Goal: Information Seeking & Learning: Learn about a topic

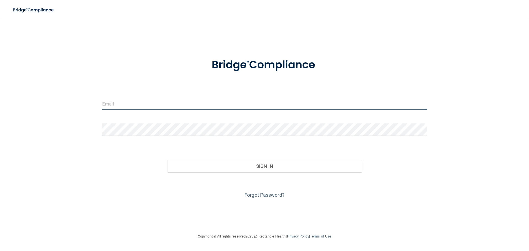
click at [267, 103] on input "email" at bounding box center [264, 103] width 324 height 12
type input "[EMAIL_ADDRESS][DOMAIN_NAME]"
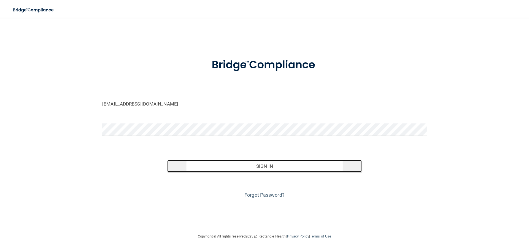
click at [255, 165] on button "Sign In" at bounding box center [264, 166] width 195 height 12
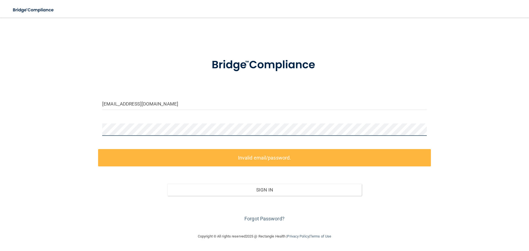
click at [91, 130] on div "[EMAIL_ADDRESS][DOMAIN_NAME] Invalid email/password. You don't have permission …" at bounding box center [264, 125] width 507 height 204
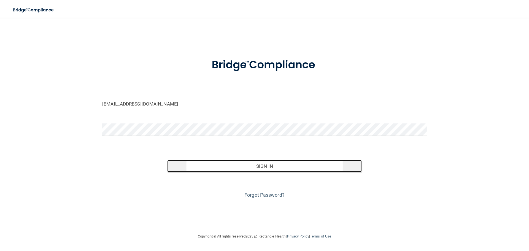
click at [287, 162] on button "Sign In" at bounding box center [264, 166] width 195 height 12
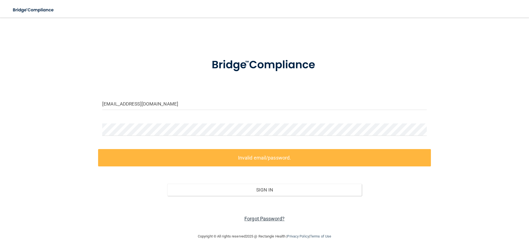
click at [265, 218] on link "Forgot Password?" at bounding box center [264, 219] width 40 height 6
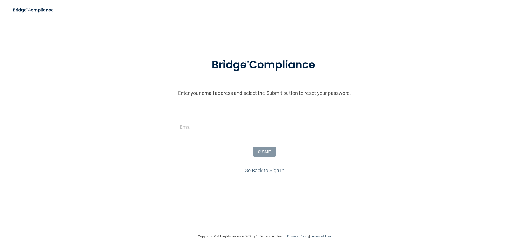
click at [234, 126] on input "email" at bounding box center [264, 127] width 169 height 12
type input "[EMAIL_ADDRESS][DOMAIN_NAME]"
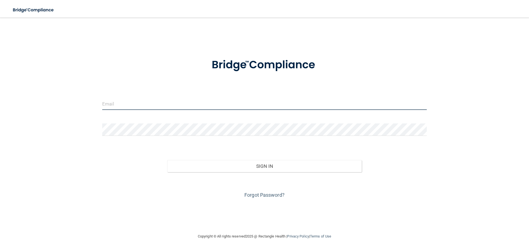
click at [128, 103] on input "email" at bounding box center [264, 103] width 324 height 12
type input "[EMAIL_ADDRESS][DOMAIN_NAME]"
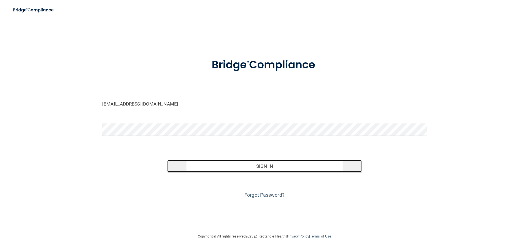
click at [205, 163] on button "Sign In" at bounding box center [264, 166] width 195 height 12
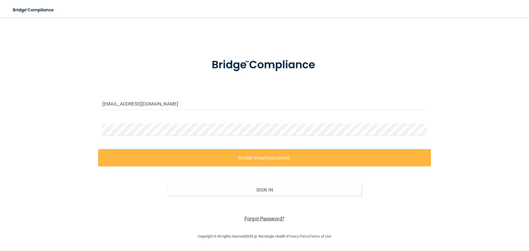
click at [263, 218] on link "Forgot Password?" at bounding box center [264, 219] width 40 height 6
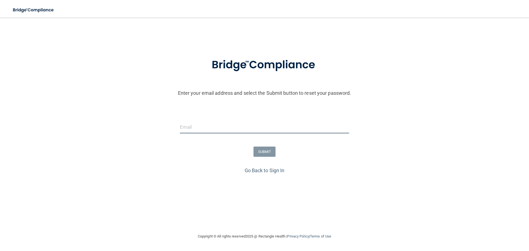
click at [211, 126] on input "email" at bounding box center [264, 127] width 169 height 12
type input "[EMAIL_ADDRESS][DOMAIN_NAME]"
click at [270, 154] on button "SUBMIT" at bounding box center [264, 151] width 22 height 10
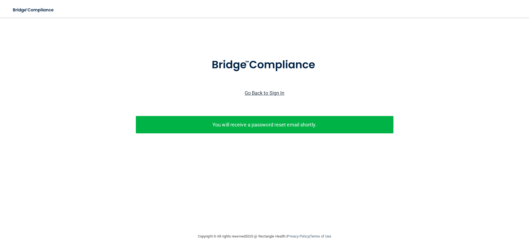
click at [263, 90] on link "Go Back to Sign In" at bounding box center [264, 93] width 40 height 6
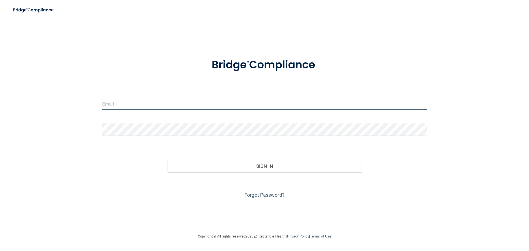
click at [195, 102] on input "email" at bounding box center [264, 103] width 324 height 12
type input "[EMAIL_ADDRESS][DOMAIN_NAME]"
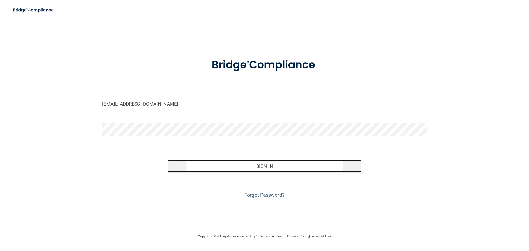
click at [219, 163] on button "Sign In" at bounding box center [264, 166] width 195 height 12
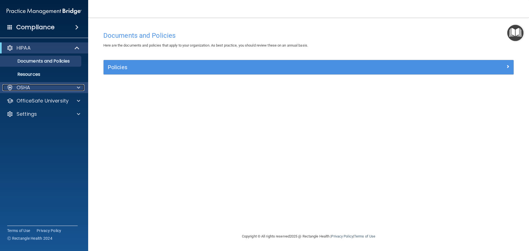
click at [79, 85] on span at bounding box center [78, 87] width 3 height 7
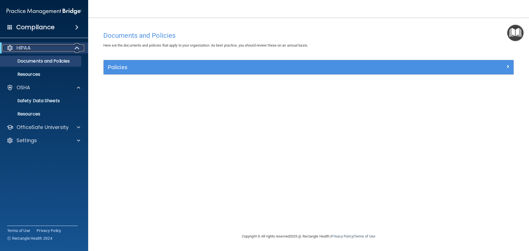
click at [77, 48] on span at bounding box center [77, 48] width 5 height 7
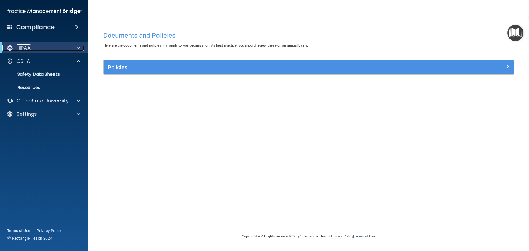
click at [77, 48] on span at bounding box center [78, 48] width 3 height 7
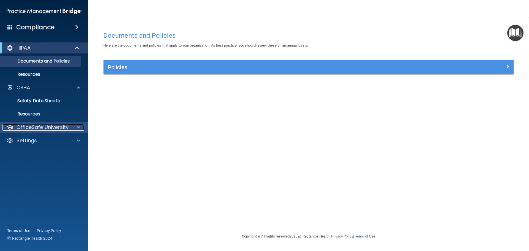
click at [79, 126] on span at bounding box center [78, 127] width 3 height 7
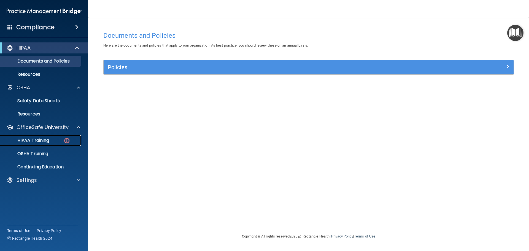
click at [39, 141] on p "HIPAA Training" at bounding box center [26, 141] width 45 height 6
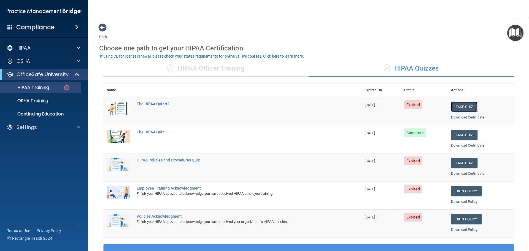
click at [457, 108] on button "Take Quiz" at bounding box center [464, 107] width 26 height 10
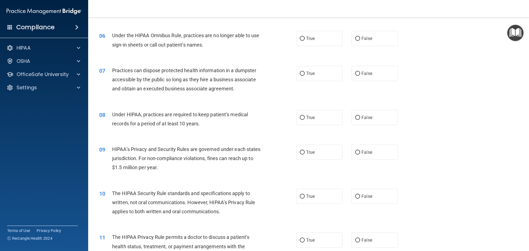
scroll to position [248, 0]
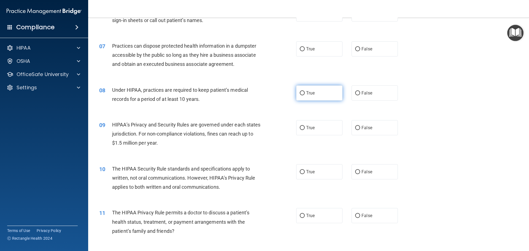
click at [301, 92] on input "True" at bounding box center [302, 93] width 5 height 4
radio input "true"
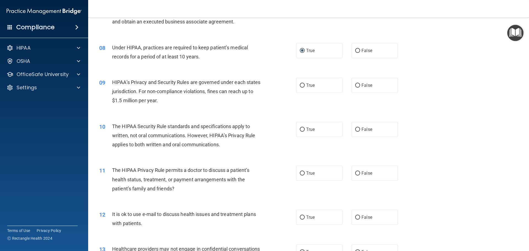
scroll to position [303, 0]
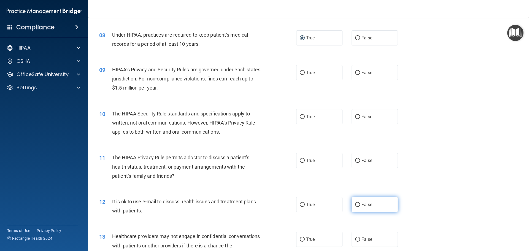
click at [357, 204] on input "False" at bounding box center [357, 205] width 5 height 4
radio input "true"
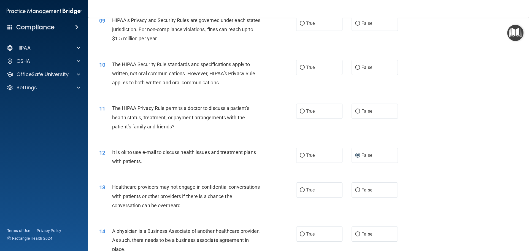
scroll to position [358, 0]
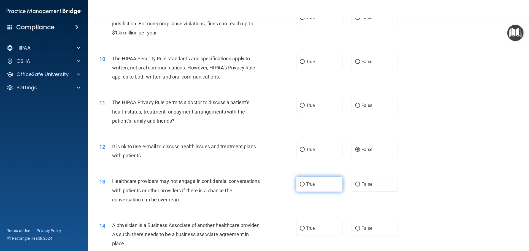
click at [303, 182] on label "True" at bounding box center [319, 183] width 46 height 15
click at [303, 182] on input "True" at bounding box center [302, 184] width 5 height 4
radio input "true"
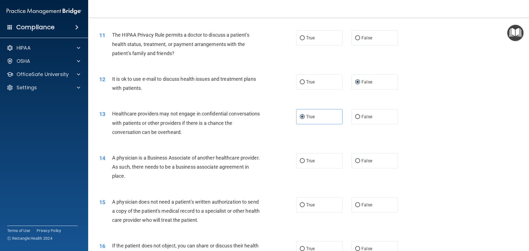
scroll to position [440, 0]
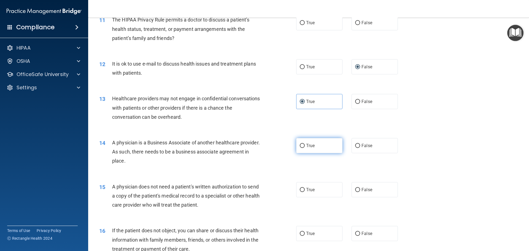
click at [314, 146] on label "True" at bounding box center [319, 145] width 46 height 15
click at [304, 146] on input "True" at bounding box center [302, 146] width 5 height 4
radio input "true"
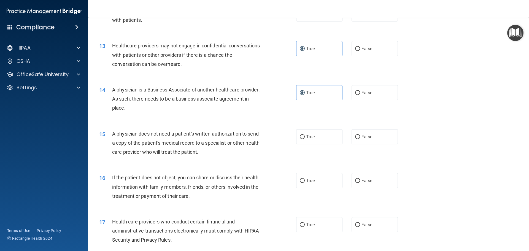
scroll to position [496, 0]
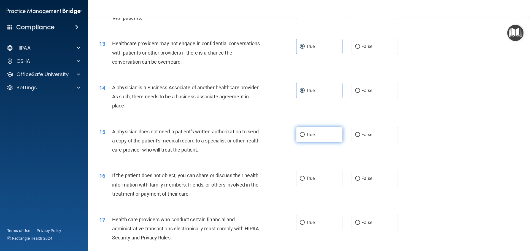
click at [303, 133] on label "True" at bounding box center [319, 134] width 46 height 15
click at [303, 133] on input "True" at bounding box center [302, 135] width 5 height 4
radio input "true"
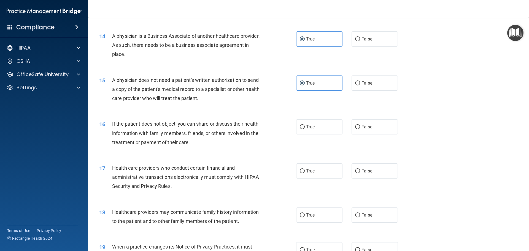
scroll to position [551, 0]
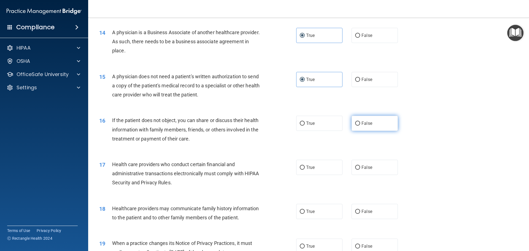
click at [365, 123] on span "False" at bounding box center [366, 123] width 11 height 5
click at [360, 123] on input "False" at bounding box center [357, 123] width 5 height 4
radio input "true"
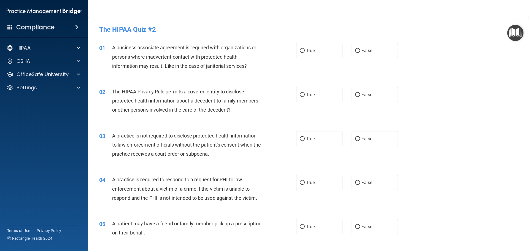
scroll to position [0, 0]
click at [363, 53] on span "False" at bounding box center [366, 50] width 11 height 5
click at [360, 53] on input "False" at bounding box center [357, 51] width 5 height 4
radio input "true"
click at [323, 92] on label "True" at bounding box center [319, 95] width 46 height 15
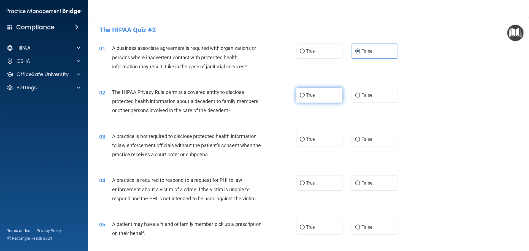
click at [304, 93] on input "True" at bounding box center [302, 95] width 5 height 4
radio input "true"
click at [369, 140] on label "False" at bounding box center [374, 139] width 46 height 15
click at [360, 140] on input "False" at bounding box center [357, 139] width 5 height 4
radio input "true"
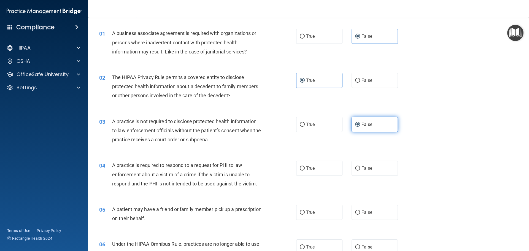
scroll to position [28, 0]
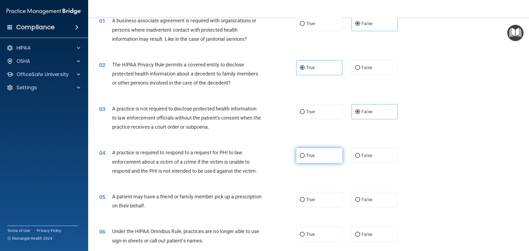
click at [323, 151] on label "True" at bounding box center [319, 155] width 46 height 15
click at [304, 154] on input "True" at bounding box center [302, 156] width 5 height 4
radio input "true"
click at [322, 202] on label "True" at bounding box center [319, 199] width 46 height 15
click at [304, 202] on input "True" at bounding box center [302, 200] width 5 height 4
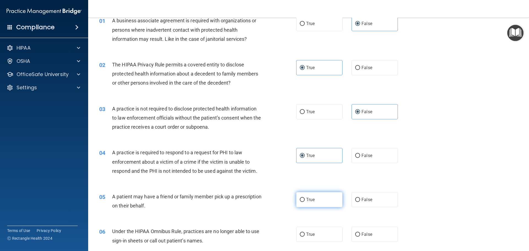
radio input "true"
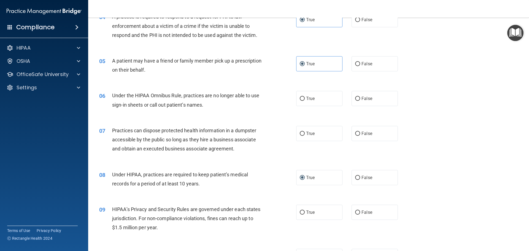
scroll to position [165, 0]
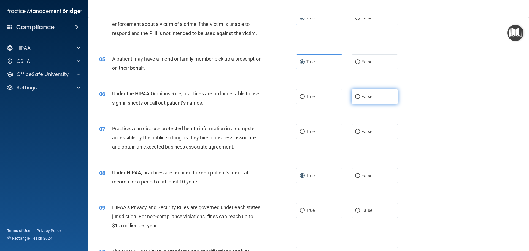
click at [369, 96] on label "False" at bounding box center [374, 96] width 46 height 15
click at [360, 96] on input "False" at bounding box center [357, 97] width 5 height 4
radio input "true"
click at [368, 131] on span "False" at bounding box center [366, 131] width 11 height 5
click at [360, 131] on input "False" at bounding box center [357, 132] width 5 height 4
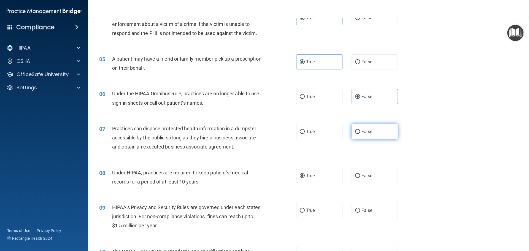
radio input "true"
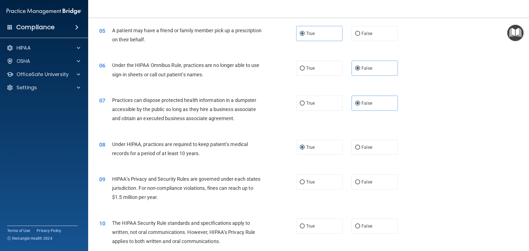
scroll to position [220, 0]
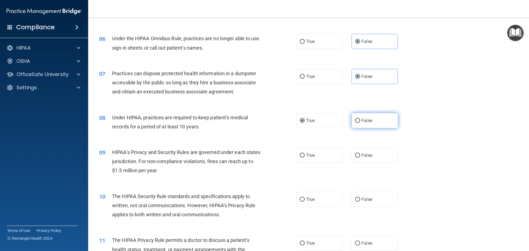
click at [355, 119] on input "False" at bounding box center [357, 121] width 5 height 4
radio input "true"
radio input "false"
click at [357, 155] on input "False" at bounding box center [357, 155] width 5 height 4
radio input "true"
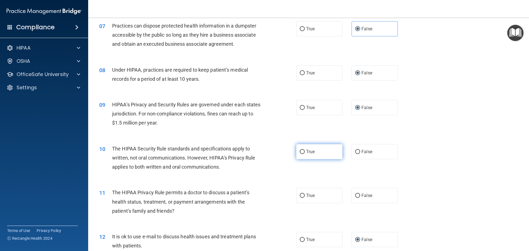
scroll to position [275, 0]
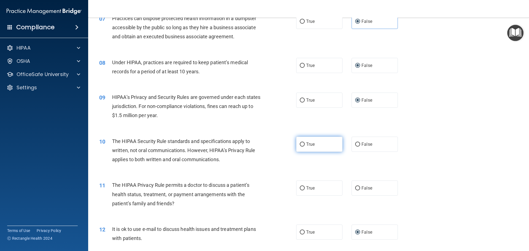
click at [319, 143] on label "True" at bounding box center [319, 144] width 46 height 15
click at [304, 143] on input "True" at bounding box center [302, 144] width 5 height 4
radio input "true"
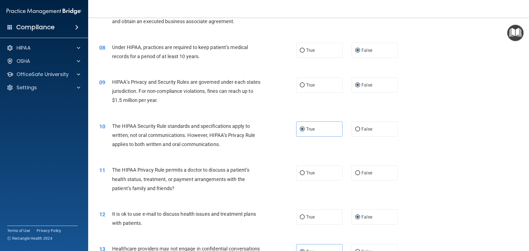
scroll to position [303, 0]
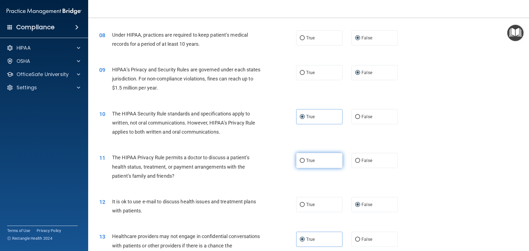
click at [313, 165] on label "True" at bounding box center [319, 160] width 46 height 15
click at [304, 163] on input "True" at bounding box center [302, 161] width 5 height 4
radio input "true"
click at [312, 202] on span "True" at bounding box center [310, 204] width 9 height 5
click at [304, 203] on input "True" at bounding box center [302, 205] width 5 height 4
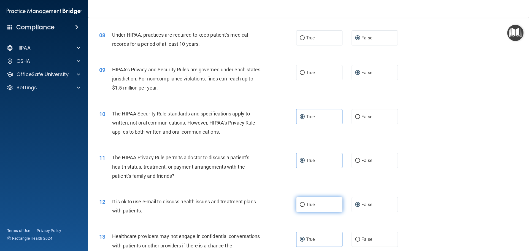
radio input "true"
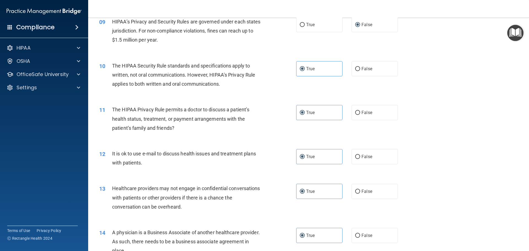
scroll to position [385, 0]
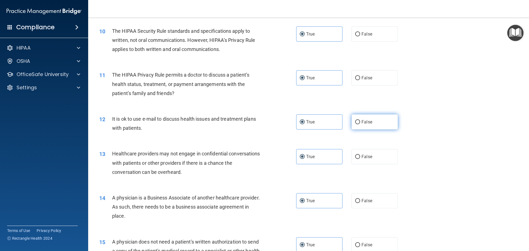
click at [364, 123] on span "False" at bounding box center [366, 121] width 11 height 5
click at [360, 123] on input "False" at bounding box center [357, 122] width 5 height 4
radio input "true"
radio input "false"
click at [361, 157] on span "False" at bounding box center [366, 156] width 11 height 5
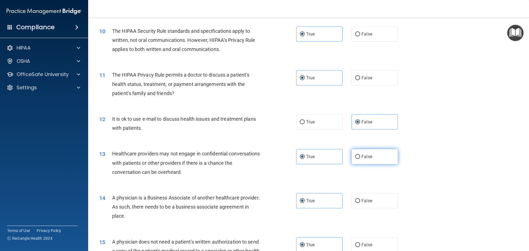
click at [359, 157] on input "False" at bounding box center [357, 157] width 5 height 4
radio input "true"
radio input "false"
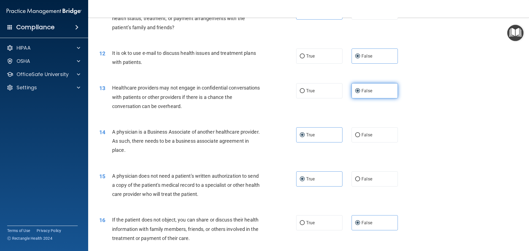
scroll to position [468, 0]
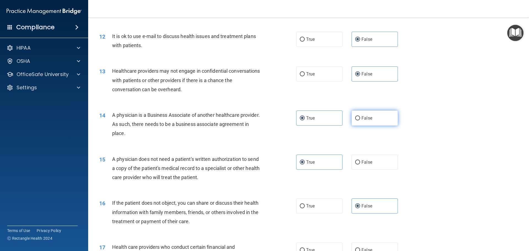
click at [366, 121] on label "False" at bounding box center [374, 117] width 46 height 15
click at [360, 120] on input "False" at bounding box center [357, 118] width 5 height 4
radio input "true"
radio input "false"
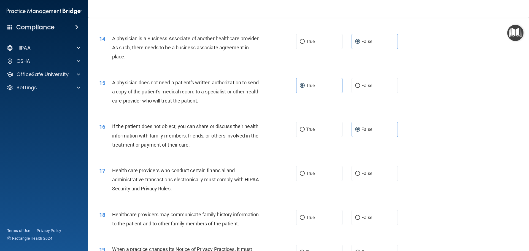
scroll to position [551, 0]
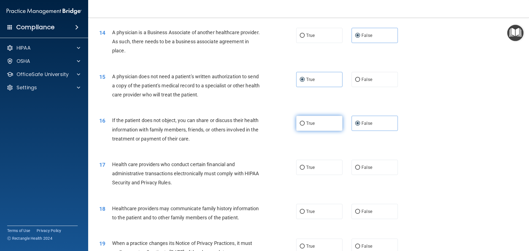
click at [326, 123] on label "True" at bounding box center [319, 123] width 46 height 15
click at [304, 123] on input "True" at bounding box center [302, 123] width 5 height 4
radio input "true"
radio input "false"
click at [324, 169] on label "True" at bounding box center [319, 167] width 46 height 15
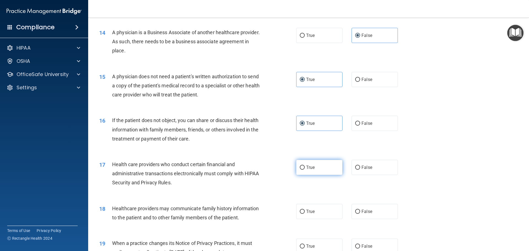
click at [304, 169] on input "True" at bounding box center [302, 167] width 5 height 4
radio input "true"
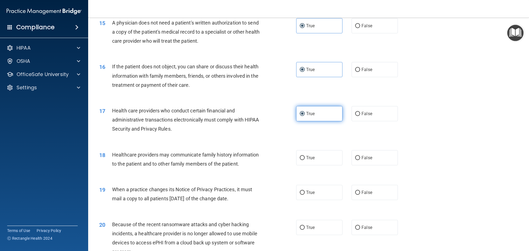
scroll to position [606, 0]
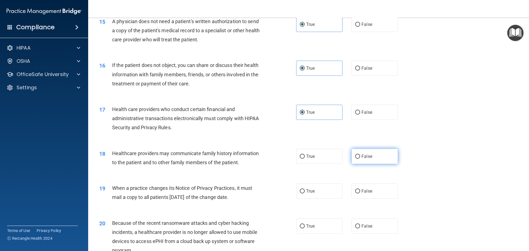
click at [361, 157] on span "False" at bounding box center [366, 156] width 11 height 5
click at [360, 157] on input "False" at bounding box center [357, 156] width 5 height 4
radio input "true"
click at [365, 190] on span "False" at bounding box center [366, 190] width 11 height 5
click at [360, 190] on input "False" at bounding box center [357, 191] width 5 height 4
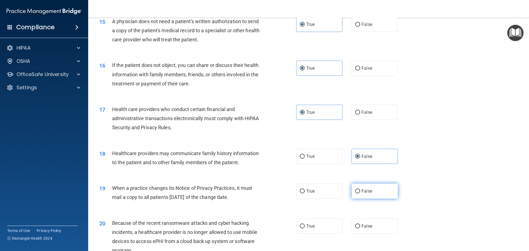
radio input "true"
click at [370, 227] on label "False" at bounding box center [374, 225] width 46 height 15
click at [360, 227] on input "False" at bounding box center [357, 226] width 5 height 4
radio input "true"
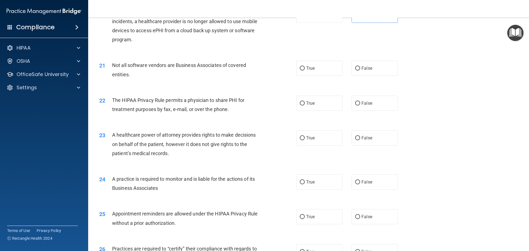
scroll to position [826, 0]
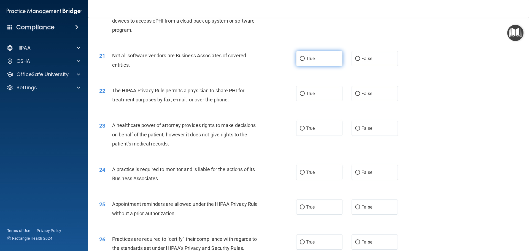
click at [329, 64] on label "True" at bounding box center [319, 58] width 46 height 15
click at [304, 61] on input "True" at bounding box center [302, 59] width 5 height 4
radio input "true"
click at [331, 100] on label "True" at bounding box center [319, 93] width 46 height 15
click at [304, 96] on input "True" at bounding box center [302, 94] width 5 height 4
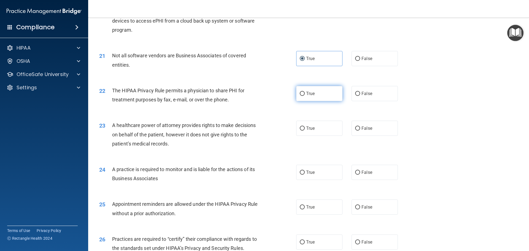
radio input "true"
click at [386, 129] on label "False" at bounding box center [374, 128] width 46 height 15
click at [360, 129] on input "False" at bounding box center [357, 128] width 5 height 4
radio input "true"
click at [363, 175] on label "False" at bounding box center [374, 172] width 46 height 15
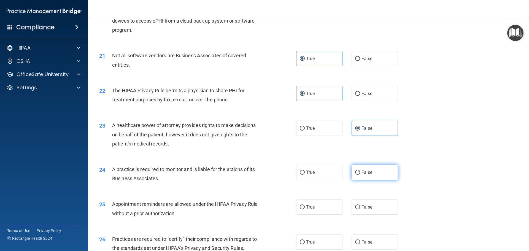
click at [360, 175] on input "False" at bounding box center [357, 172] width 5 height 4
radio input "true"
click at [327, 204] on label "True" at bounding box center [319, 206] width 46 height 15
click at [304, 205] on input "True" at bounding box center [302, 207] width 5 height 4
radio input "true"
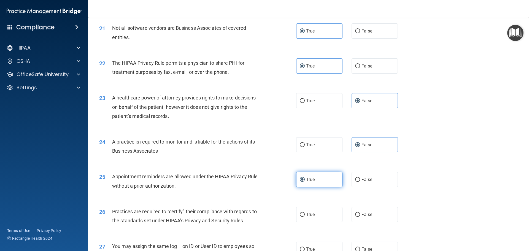
scroll to position [881, 0]
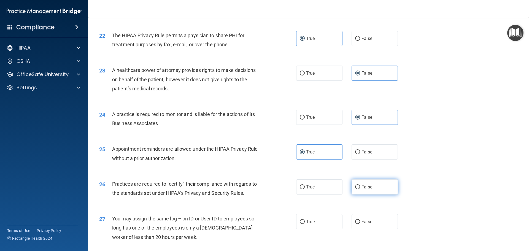
click at [366, 187] on span "False" at bounding box center [366, 186] width 11 height 5
click at [360, 187] on input "False" at bounding box center [357, 187] width 5 height 4
radio input "true"
click at [363, 225] on label "False" at bounding box center [374, 221] width 46 height 15
click at [360, 224] on input "False" at bounding box center [357, 222] width 5 height 4
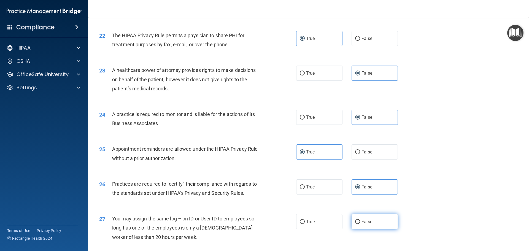
radio input "true"
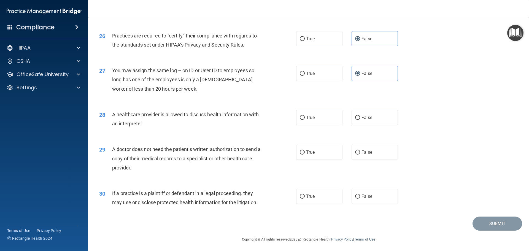
scroll to position [1031, 0]
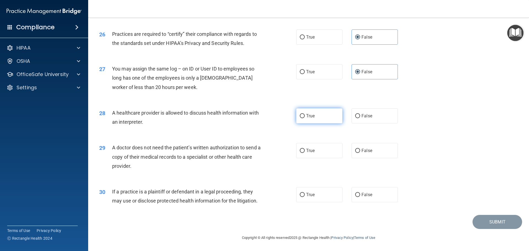
click at [325, 116] on label "True" at bounding box center [319, 115] width 46 height 15
click at [304, 116] on input "True" at bounding box center [302, 116] width 5 height 4
radio input "true"
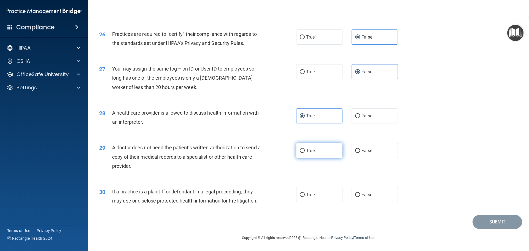
click at [323, 146] on label "True" at bounding box center [319, 150] width 46 height 15
click at [304, 149] on input "True" at bounding box center [302, 151] width 5 height 4
radio input "true"
click at [320, 196] on label "True" at bounding box center [319, 194] width 46 height 15
click at [304, 196] on input "True" at bounding box center [302, 195] width 5 height 4
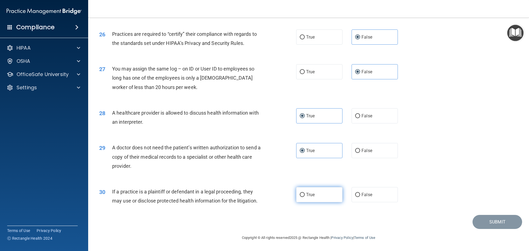
radio input "true"
click at [502, 223] on button "Submit" at bounding box center [497, 222] width 50 height 14
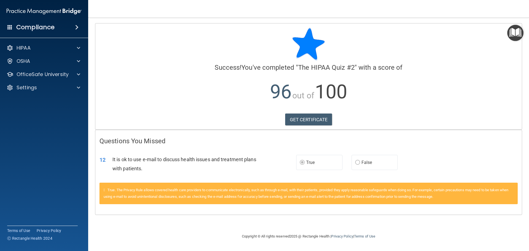
click at [306, 162] on span "True" at bounding box center [310, 162] width 9 height 5
click at [312, 122] on link "GET CERTIFICATE" at bounding box center [308, 119] width 47 height 12
click at [67, 43] on div "HIPAA" at bounding box center [44, 47] width 88 height 11
click at [78, 48] on span at bounding box center [78, 48] width 3 height 7
click at [59, 63] on p "Documents and Policies" at bounding box center [41, 61] width 75 height 6
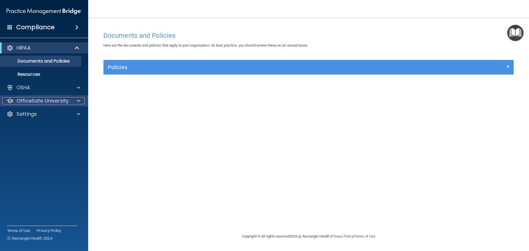
click at [75, 102] on div at bounding box center [78, 100] width 14 height 7
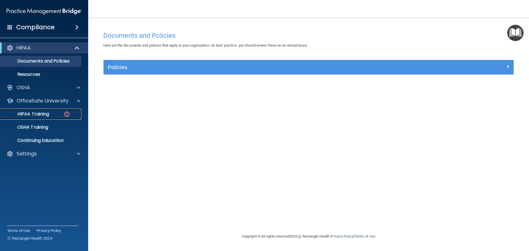
click at [49, 112] on p "HIPAA Training" at bounding box center [26, 114] width 45 height 6
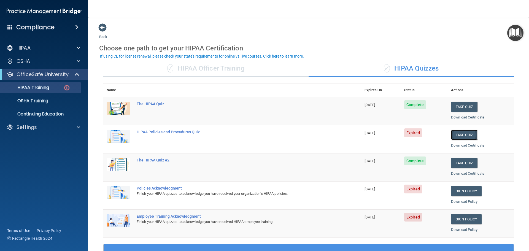
click at [466, 135] on button "Take Quiz" at bounding box center [464, 135] width 26 height 10
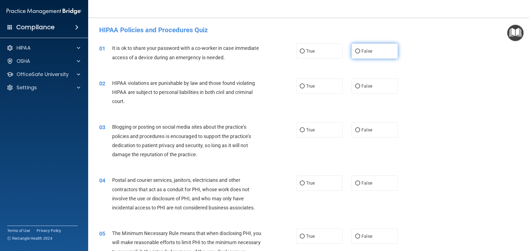
click at [371, 56] on label "False" at bounding box center [374, 50] width 46 height 15
click at [360, 53] on input "False" at bounding box center [357, 51] width 5 height 4
radio input "true"
click at [331, 84] on label "True" at bounding box center [319, 85] width 46 height 15
click at [304, 84] on input "True" at bounding box center [302, 86] width 5 height 4
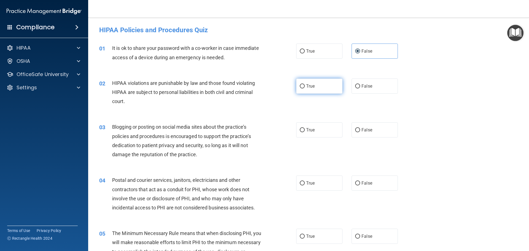
radio input "true"
click at [367, 129] on span "False" at bounding box center [366, 129] width 11 height 5
click at [360, 129] on input "False" at bounding box center [357, 130] width 5 height 4
radio input "true"
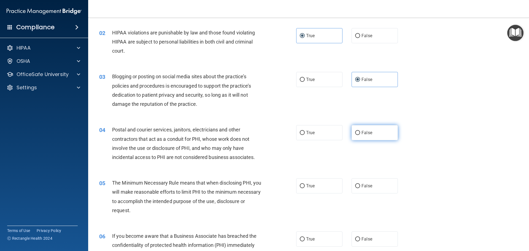
scroll to position [55, 0]
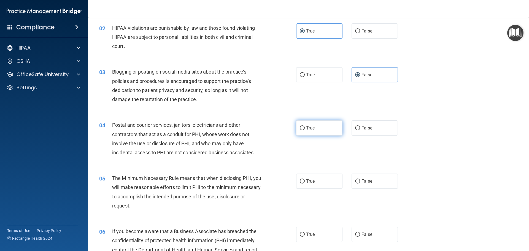
click at [325, 129] on label "True" at bounding box center [319, 127] width 46 height 15
click at [304, 129] on input "True" at bounding box center [302, 128] width 5 height 4
radio input "true"
click at [326, 182] on label "True" at bounding box center [319, 180] width 46 height 15
click at [304, 182] on input "True" at bounding box center [302, 181] width 5 height 4
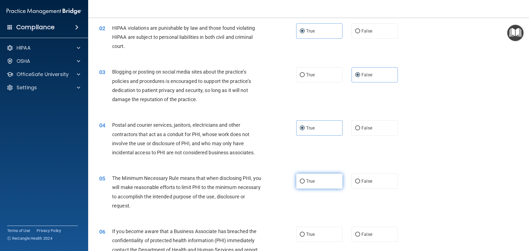
radio input "true"
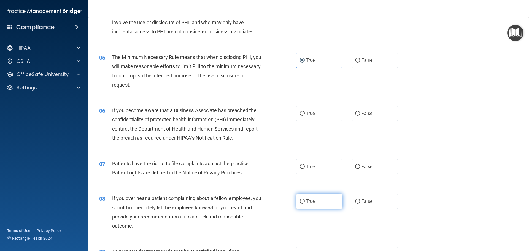
scroll to position [193, 0]
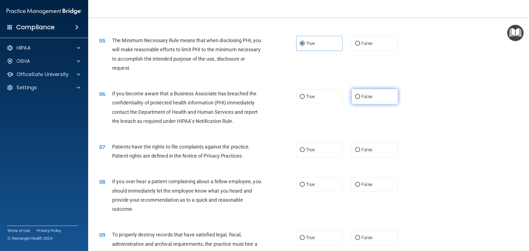
click at [380, 97] on label "False" at bounding box center [374, 96] width 46 height 15
click at [360, 97] on input "False" at bounding box center [357, 97] width 5 height 4
radio input "true"
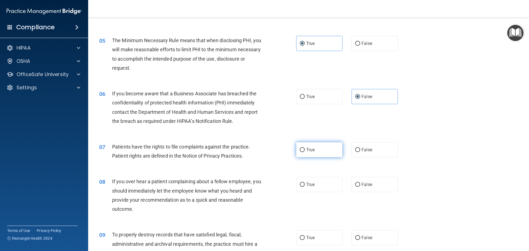
click at [319, 148] on label "True" at bounding box center [319, 149] width 46 height 15
click at [304, 148] on input "True" at bounding box center [302, 150] width 5 height 4
radio input "true"
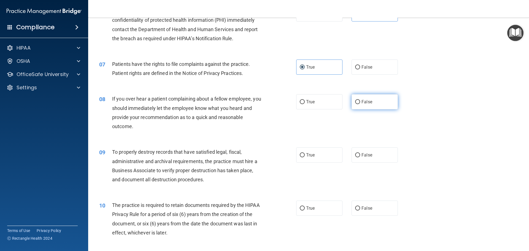
click at [372, 101] on label "False" at bounding box center [374, 101] width 46 height 15
click at [360, 101] on input "False" at bounding box center [357, 102] width 5 height 4
radio input "true"
click at [368, 156] on span "False" at bounding box center [366, 154] width 11 height 5
click at [360, 156] on input "False" at bounding box center [357, 155] width 5 height 4
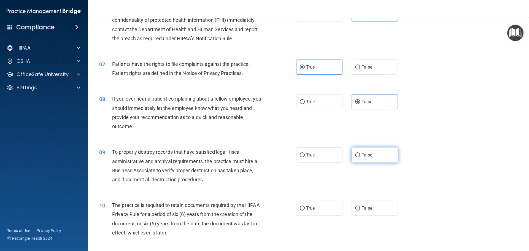
radio input "true"
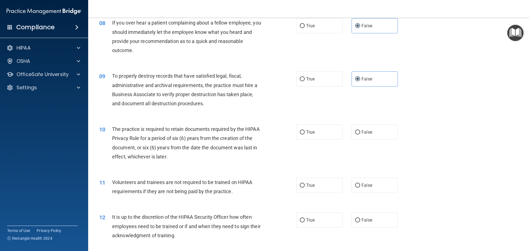
scroll to position [358, 0]
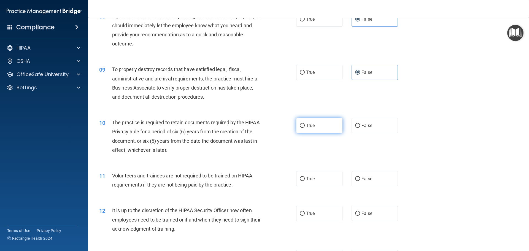
click at [324, 127] on label "True" at bounding box center [319, 125] width 46 height 15
click at [304, 127] on input "True" at bounding box center [302, 126] width 5 height 4
radio input "true"
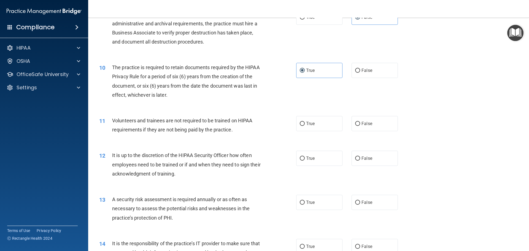
scroll to position [440, 0]
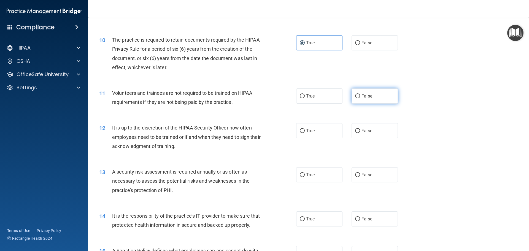
click at [370, 100] on label "False" at bounding box center [374, 95] width 46 height 15
click at [360, 98] on input "False" at bounding box center [357, 96] width 5 height 4
radio input "true"
click at [372, 133] on label "False" at bounding box center [374, 130] width 46 height 15
click at [360, 133] on input "False" at bounding box center [357, 131] width 5 height 4
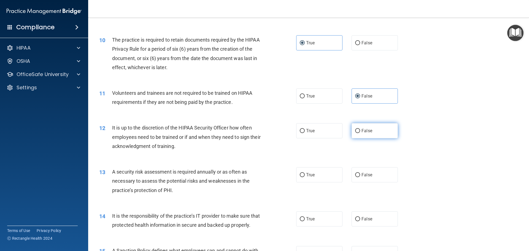
radio input "true"
click at [320, 179] on label "True" at bounding box center [319, 174] width 46 height 15
click at [304, 177] on input "True" at bounding box center [302, 175] width 5 height 4
radio input "true"
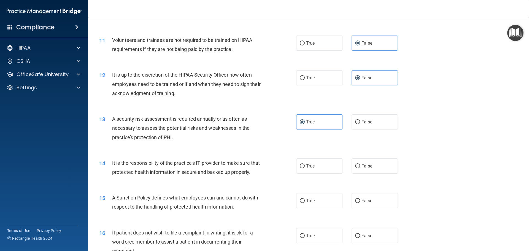
scroll to position [496, 0]
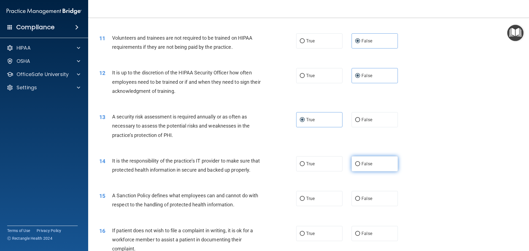
click at [368, 164] on span "False" at bounding box center [366, 163] width 11 height 5
click at [360, 164] on input "False" at bounding box center [357, 164] width 5 height 4
radio input "true"
click at [369, 206] on label "False" at bounding box center [374, 198] width 46 height 15
click at [360, 201] on input "False" at bounding box center [357, 199] width 5 height 4
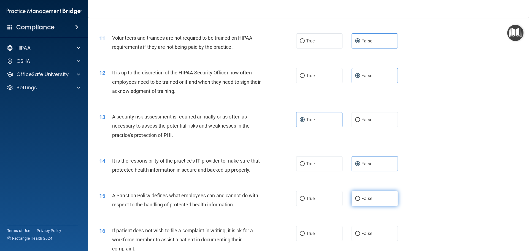
radio input "true"
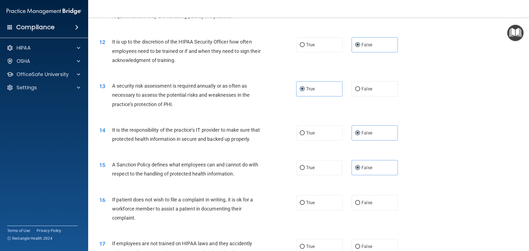
scroll to position [578, 0]
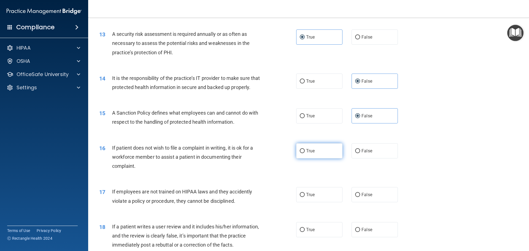
click at [322, 158] on label "True" at bounding box center [319, 150] width 46 height 15
click at [304, 153] on input "True" at bounding box center [302, 151] width 5 height 4
radio input "true"
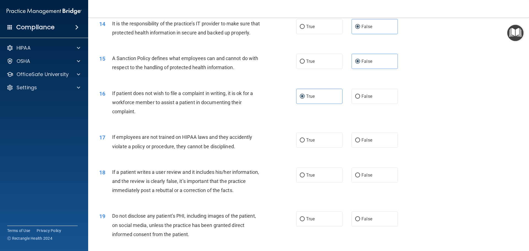
scroll to position [633, 0]
click at [368, 147] on label "False" at bounding box center [374, 139] width 46 height 15
click at [360, 142] on input "False" at bounding box center [357, 140] width 5 height 4
radio input "true"
click at [369, 182] on label "False" at bounding box center [374, 174] width 46 height 15
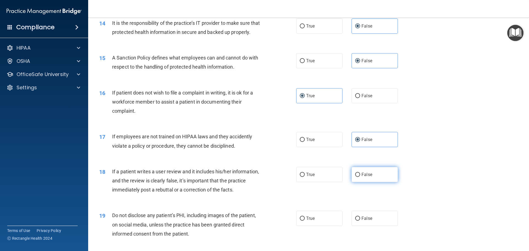
click at [360, 177] on input "False" at bounding box center [357, 175] width 5 height 4
radio input "true"
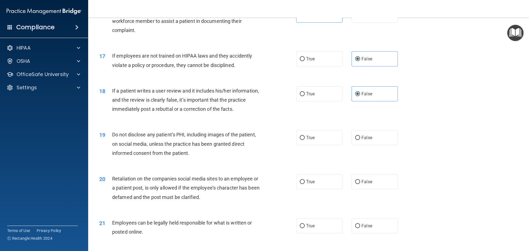
scroll to position [716, 0]
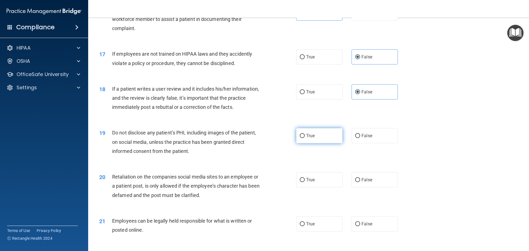
click at [325, 143] on label "True" at bounding box center [319, 135] width 46 height 15
click at [304, 138] on input "True" at bounding box center [302, 136] width 5 height 4
radio input "true"
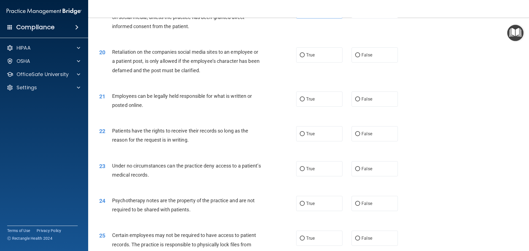
scroll to position [853, 0]
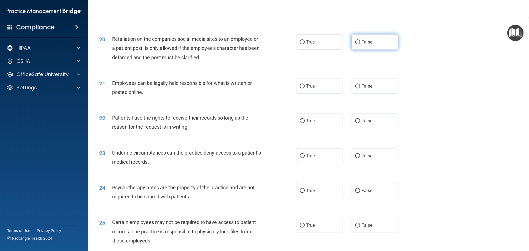
click at [375, 50] on label "False" at bounding box center [374, 41] width 46 height 15
click at [360, 44] on input "False" at bounding box center [357, 42] width 5 height 4
radio input "true"
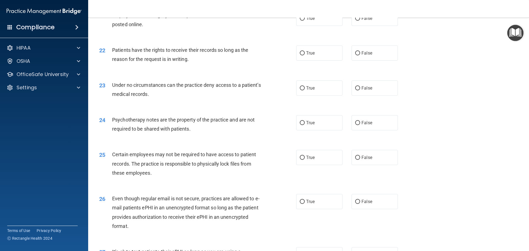
scroll to position [908, 0]
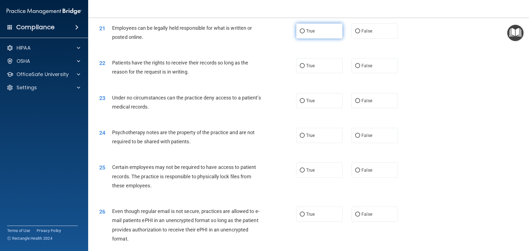
click at [311, 34] on span "True" at bounding box center [310, 30] width 9 height 5
click at [304, 33] on input "True" at bounding box center [302, 31] width 5 height 4
radio input "true"
drag, startPoint x: 366, startPoint y: 72, endPoint x: 368, endPoint y: 92, distance: 20.5
click at [366, 73] on label "False" at bounding box center [374, 65] width 46 height 15
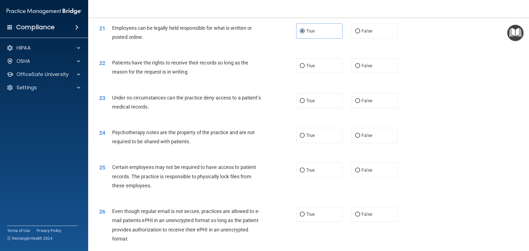
click at [360, 68] on input "False" at bounding box center [357, 66] width 5 height 4
radio input "true"
click at [373, 108] on label "False" at bounding box center [374, 100] width 46 height 15
click at [360, 103] on input "False" at bounding box center [357, 101] width 5 height 4
radio input "true"
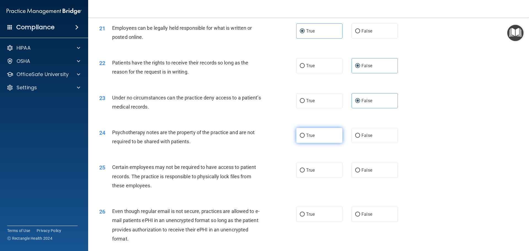
click at [322, 143] on label "True" at bounding box center [319, 135] width 46 height 15
click at [304, 138] on input "True" at bounding box center [302, 136] width 5 height 4
radio input "true"
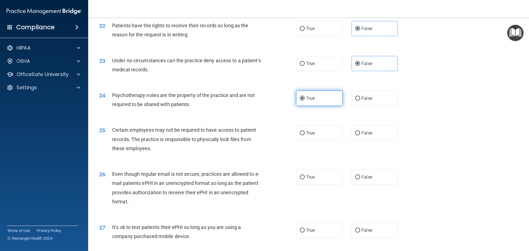
scroll to position [964, 0]
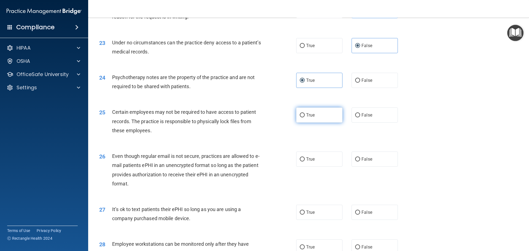
click at [330, 123] on label "True" at bounding box center [319, 114] width 46 height 15
click at [304, 117] on input "True" at bounding box center [302, 115] width 5 height 4
radio input "true"
click at [317, 167] on label "True" at bounding box center [319, 158] width 46 height 15
click at [304, 161] on input "True" at bounding box center [302, 159] width 5 height 4
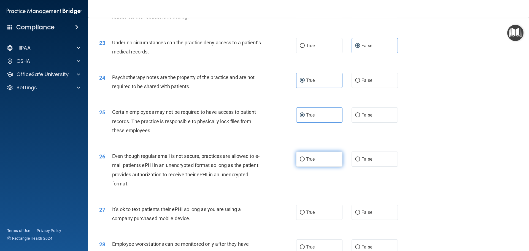
radio input "true"
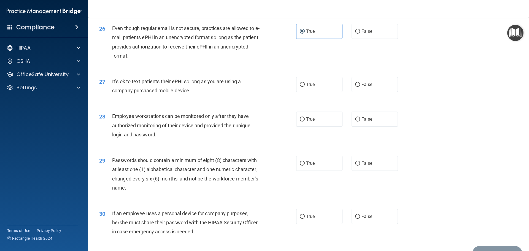
scroll to position [1101, 0]
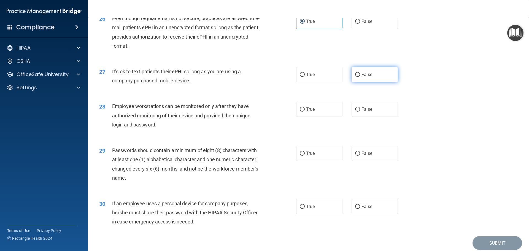
click at [368, 82] on label "False" at bounding box center [374, 74] width 46 height 15
click at [360, 77] on input "False" at bounding box center [357, 75] width 5 height 4
radio input "true"
click at [355, 111] on input "False" at bounding box center [357, 109] width 5 height 4
radio input "true"
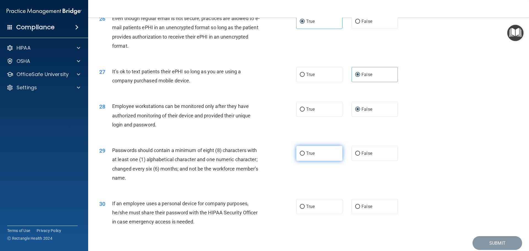
click at [317, 161] on label "True" at bounding box center [319, 153] width 46 height 15
click at [304, 156] on input "True" at bounding box center [302, 153] width 5 height 4
radio input "true"
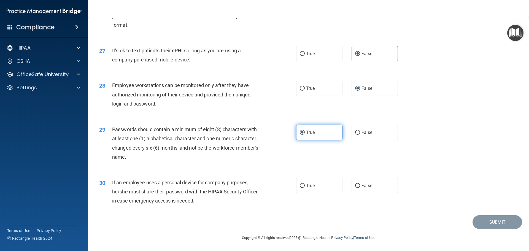
scroll to position [1131, 0]
click at [375, 188] on label "False" at bounding box center [374, 185] width 46 height 15
click at [360, 188] on input "False" at bounding box center [357, 186] width 5 height 4
radio input "true"
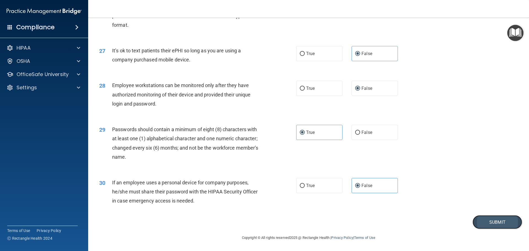
click at [495, 221] on button "Submit" at bounding box center [497, 222] width 50 height 14
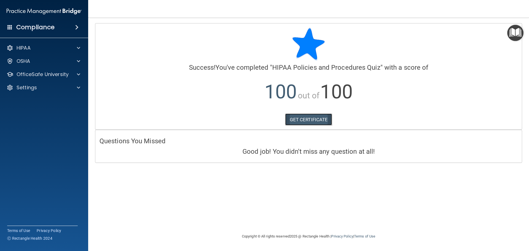
click at [321, 121] on link "GET CERTIFICATE" at bounding box center [308, 119] width 47 height 12
click at [41, 48] on div "HIPAA" at bounding box center [36, 48] width 68 height 7
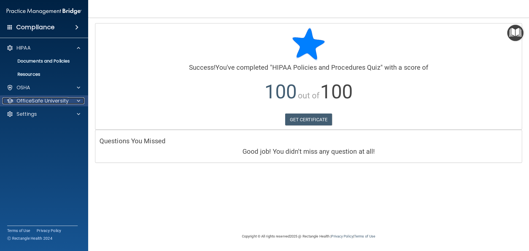
click at [56, 102] on p "OfficeSafe University" at bounding box center [43, 100] width 52 height 7
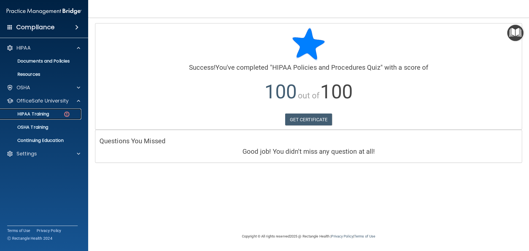
click at [46, 116] on p "HIPAA Training" at bounding box center [26, 114] width 45 height 6
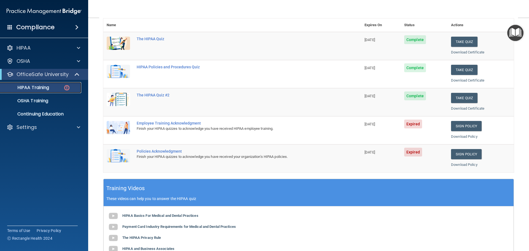
scroll to position [55, 0]
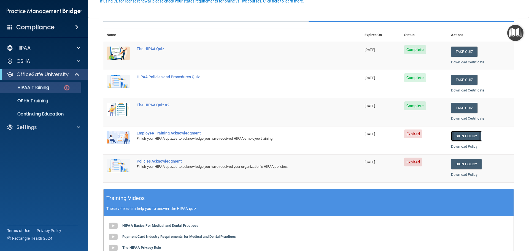
click at [461, 136] on link "Sign Policy" at bounding box center [466, 136] width 31 height 10
click at [464, 147] on link "Download Policy" at bounding box center [464, 146] width 26 height 4
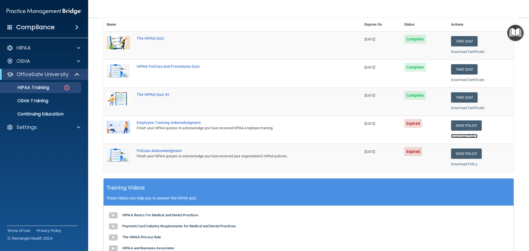
scroll to position [54, 0]
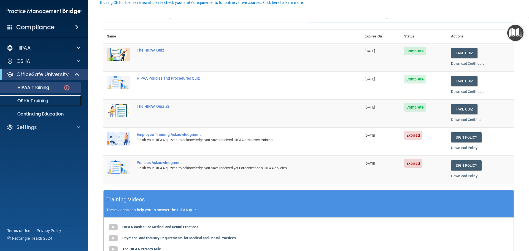
click at [45, 101] on p "OSHA Training" at bounding box center [26, 101] width 45 height 6
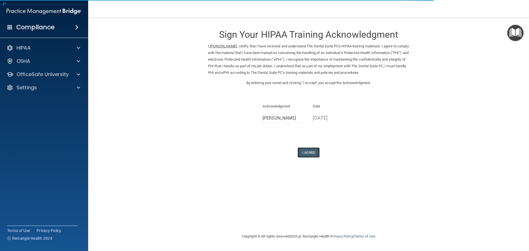
click at [313, 153] on button "I Agree" at bounding box center [308, 152] width 22 height 10
